Goal: Task Accomplishment & Management: Use online tool/utility

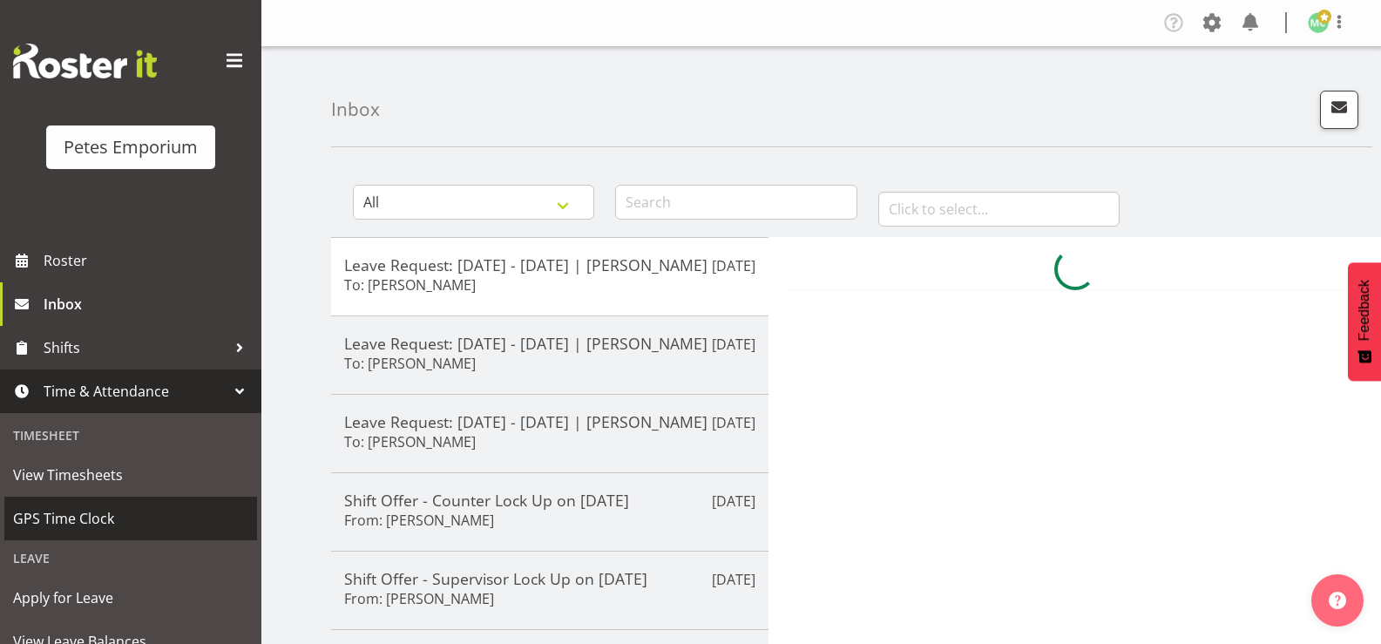
click at [55, 518] on span "GPS Time Clock" at bounding box center [130, 518] width 235 height 26
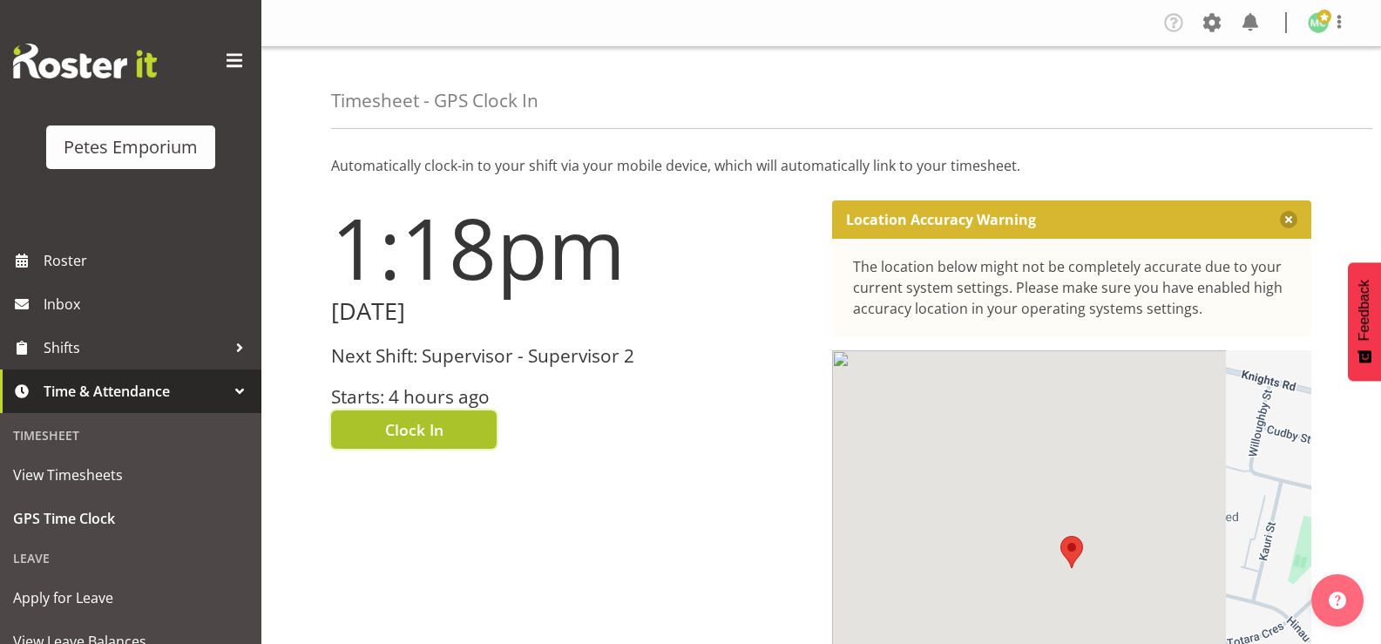
click at [370, 438] on button "Clock In" at bounding box center [414, 429] width 166 height 38
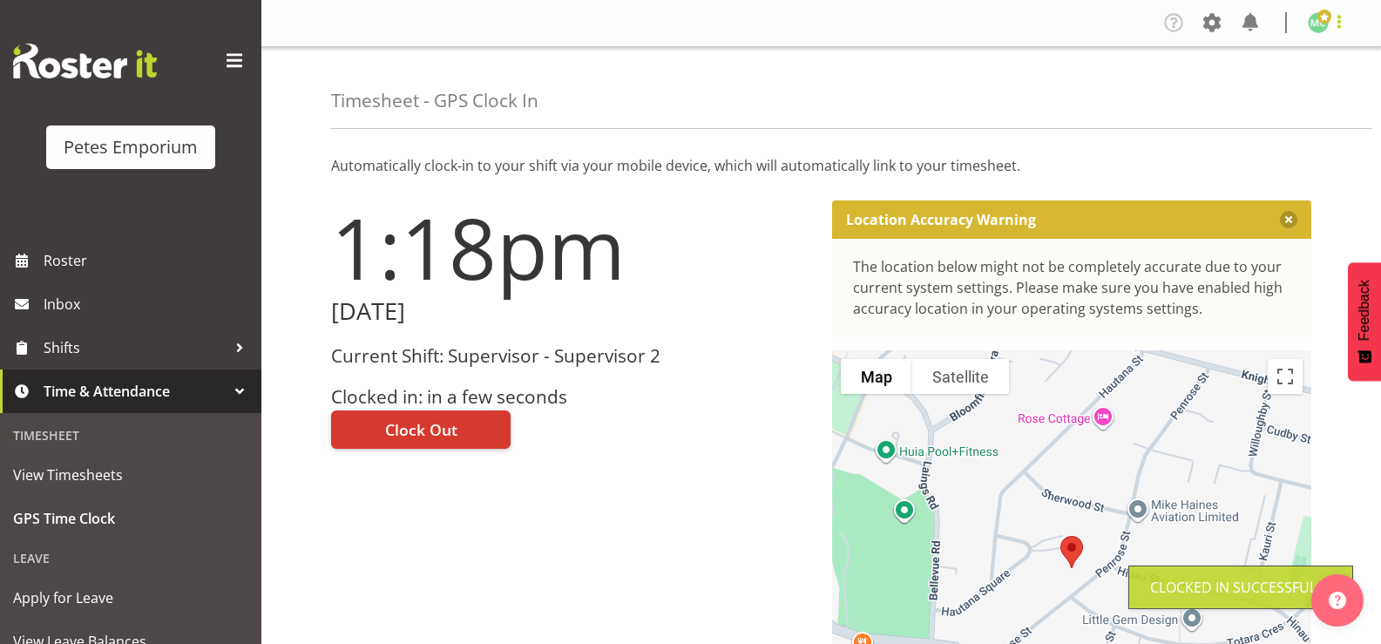
click at [1337, 24] on span at bounding box center [1339, 21] width 21 height 21
click at [1289, 91] on link "Log Out" at bounding box center [1266, 91] width 167 height 31
